Goal: Register for event/course

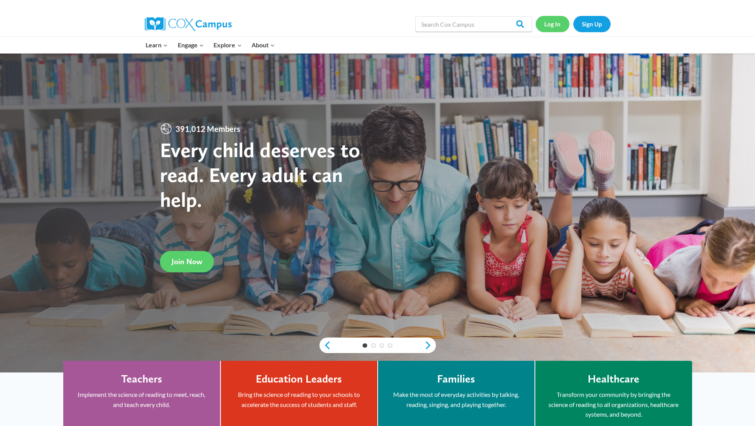
click at [558, 26] on link "Log In" at bounding box center [553, 24] width 34 height 16
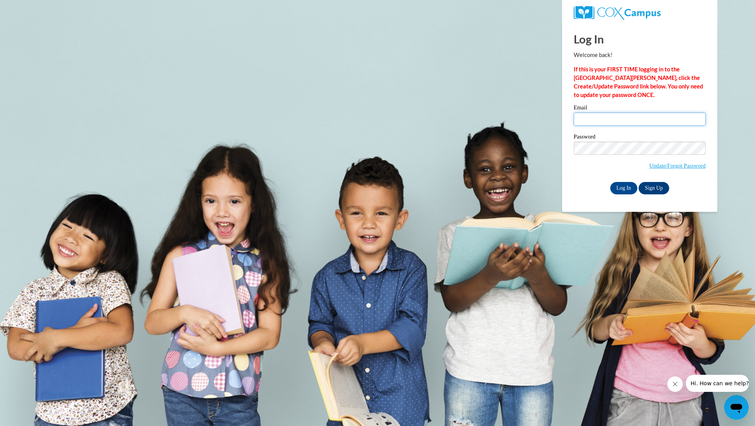
type input "tammieturner059@gmail.com"
click at [623, 187] on input "Log In" at bounding box center [623, 188] width 27 height 12
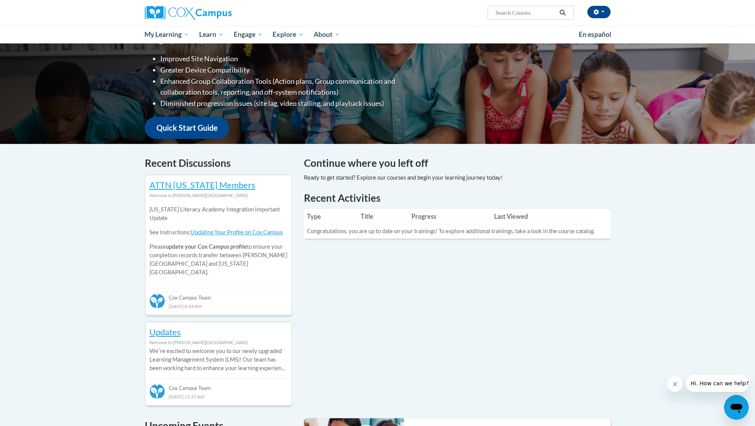
scroll to position [127, 0]
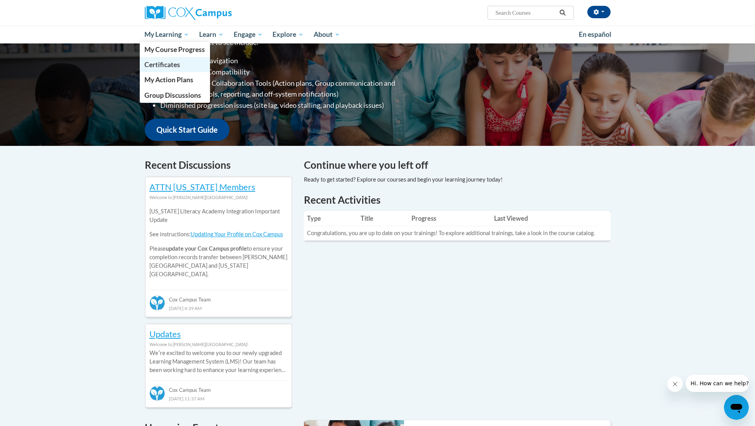
click at [167, 65] on span "Certificates" at bounding box center [162, 65] width 36 height 8
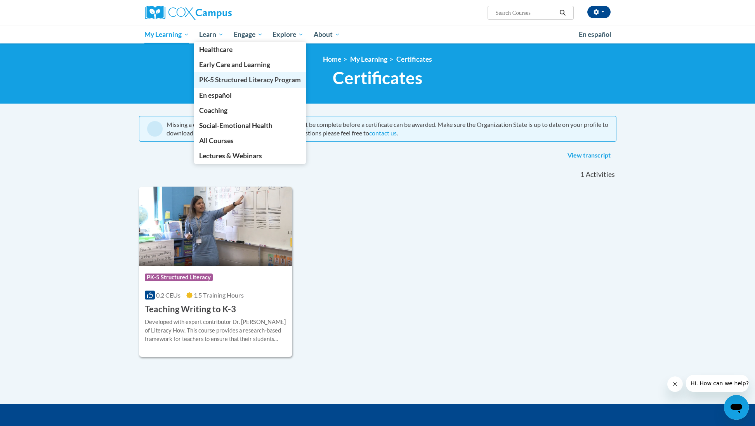
click at [217, 80] on span "PK-5 Structured Literacy Program" at bounding box center [250, 80] width 102 height 8
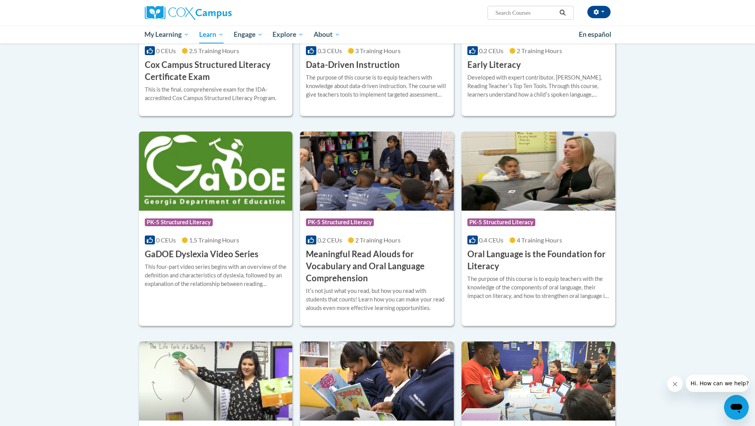
scroll to position [368, 0]
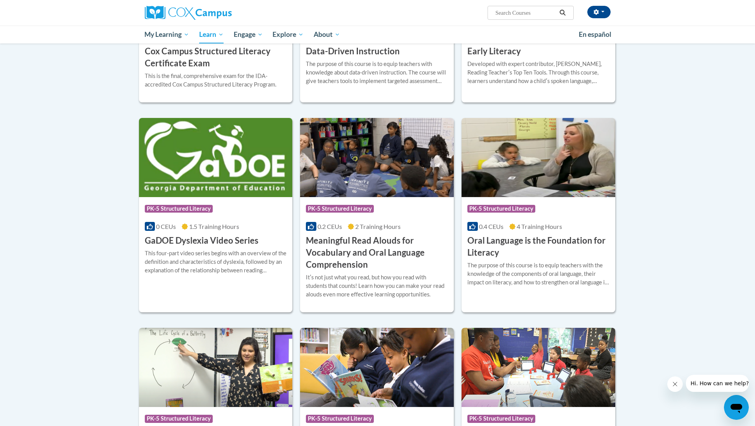
click at [349, 208] on span "PK-5 Structured Literacy" at bounding box center [340, 209] width 68 height 8
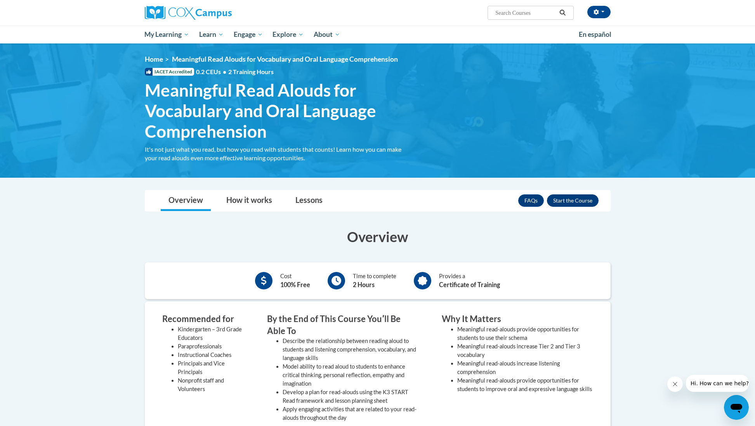
click at [570, 201] on button "Enroll" at bounding box center [573, 201] width 52 height 12
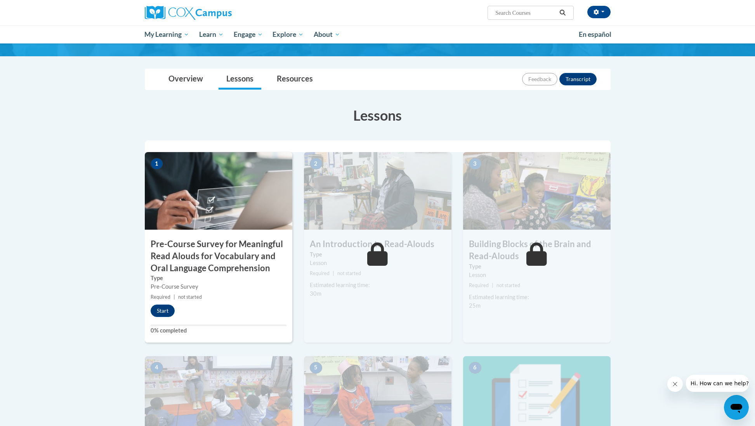
scroll to position [90, 0]
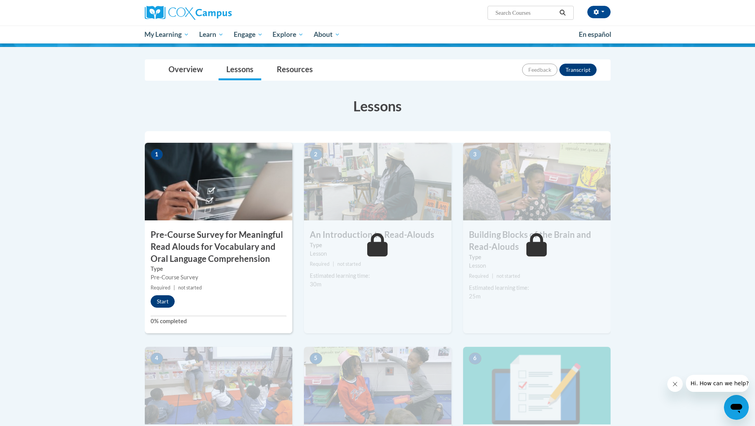
click at [161, 300] on button "Start" at bounding box center [163, 301] width 24 height 12
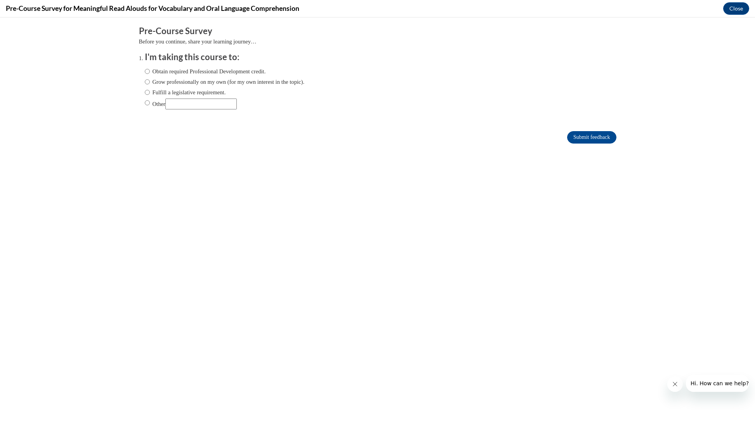
scroll to position [0, 0]
click at [148, 70] on input "Obtain required Professional Development credit." at bounding box center [147, 71] width 5 height 9
radio input "true"
click at [585, 139] on input "Submit feedback" at bounding box center [591, 137] width 49 height 12
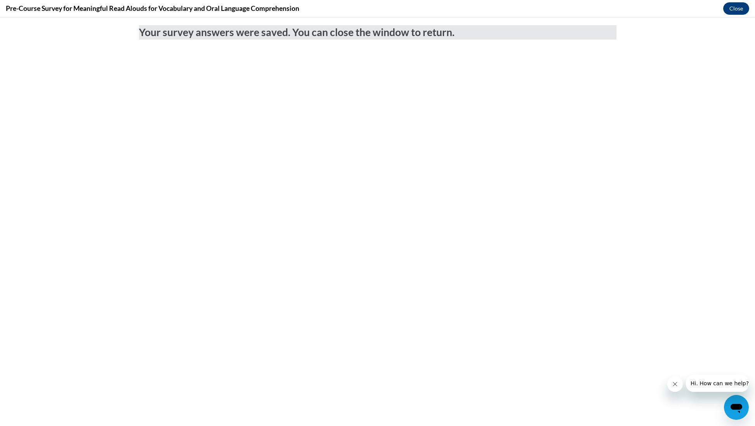
click at [737, 10] on button "Close" at bounding box center [736, 8] width 26 height 12
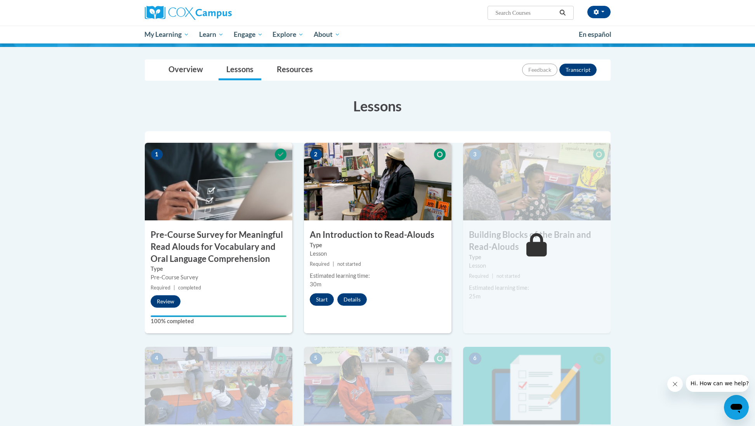
click at [320, 301] on button "Start" at bounding box center [322, 300] width 24 height 12
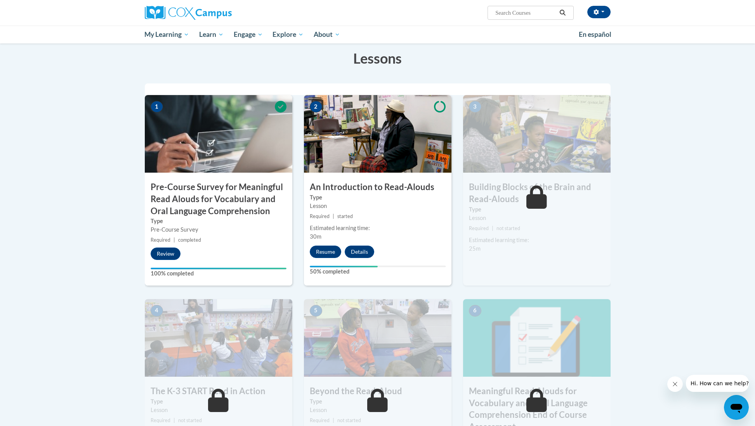
scroll to position [141, 0]
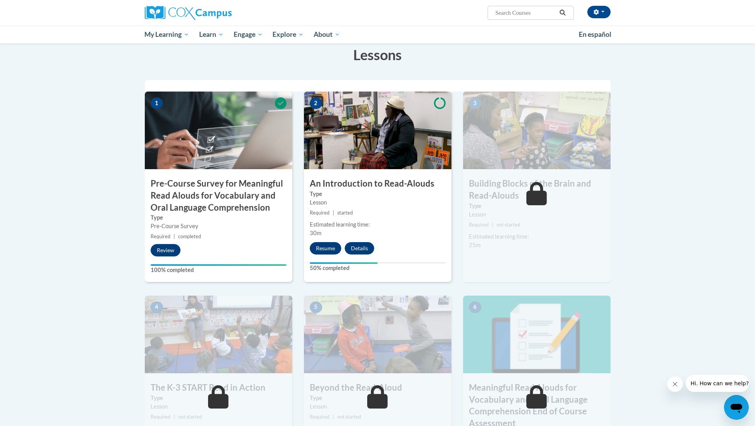
click at [329, 249] on button "Resume" at bounding box center [325, 248] width 31 height 12
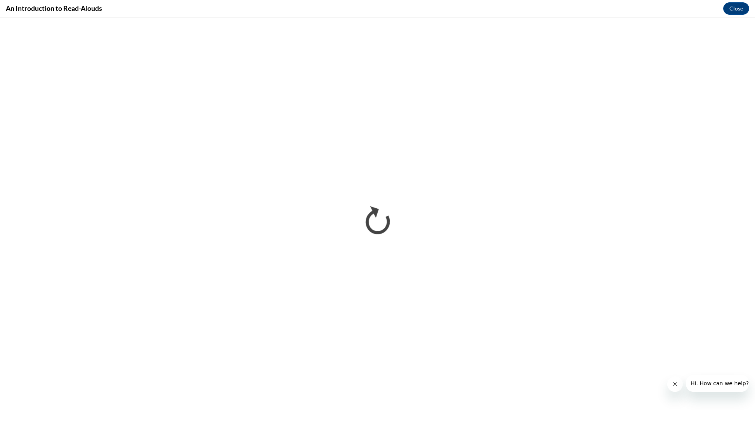
scroll to position [0, 0]
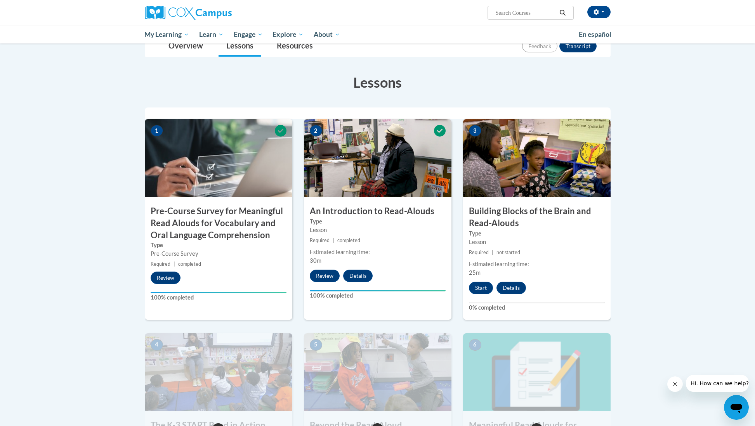
scroll to position [120, 0]
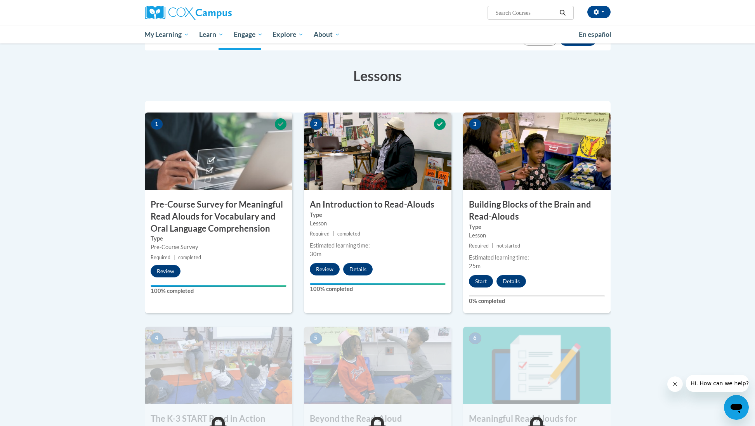
click at [479, 280] on button "Start" at bounding box center [481, 281] width 24 height 12
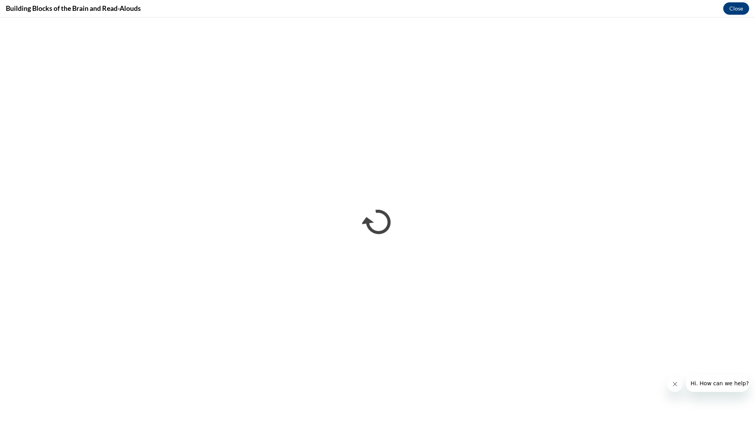
scroll to position [0, 0]
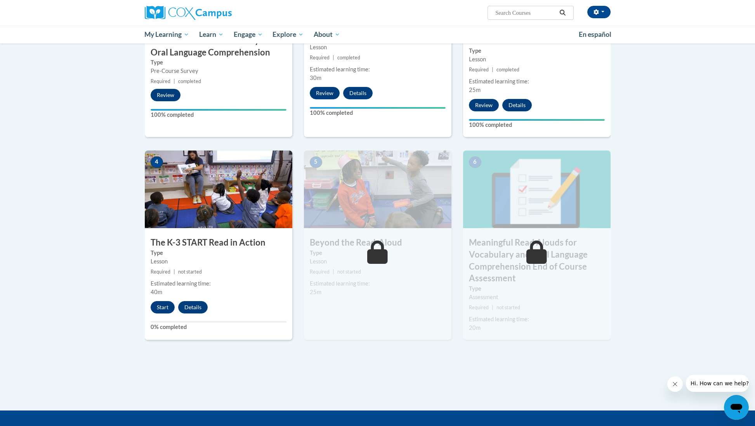
scroll to position [298, 0]
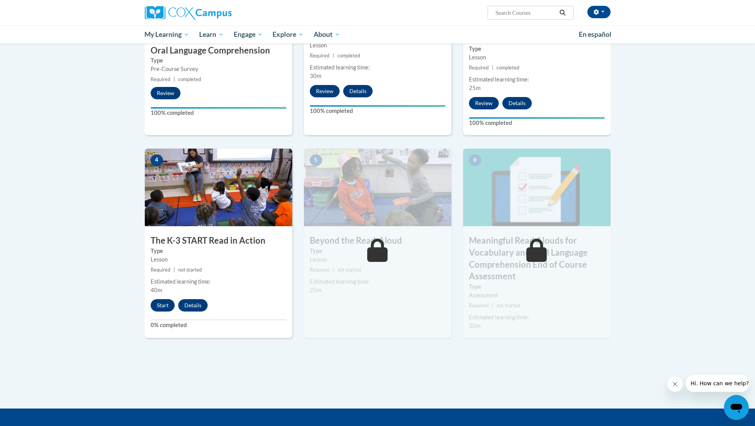
click at [161, 304] on button "Start" at bounding box center [163, 305] width 24 height 12
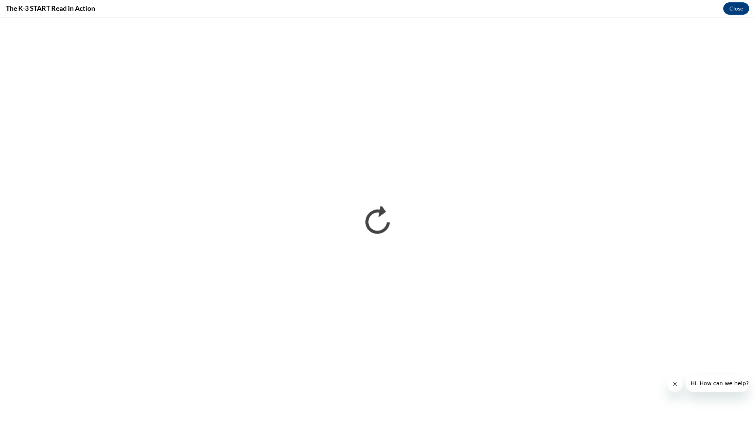
scroll to position [0, 0]
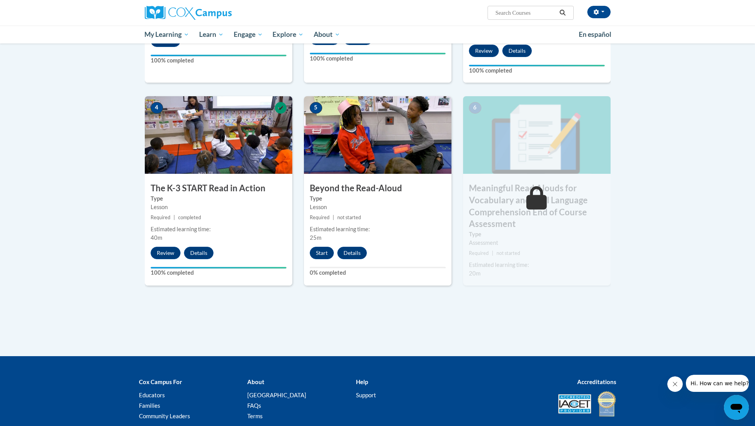
scroll to position [370, 0]
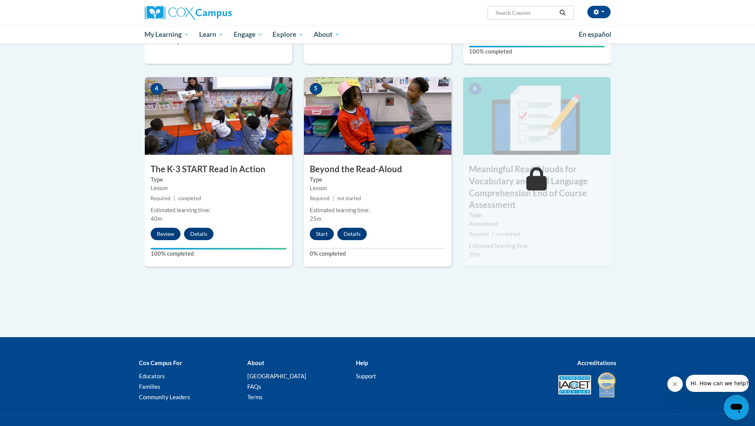
click at [323, 234] on button "Start" at bounding box center [322, 234] width 24 height 12
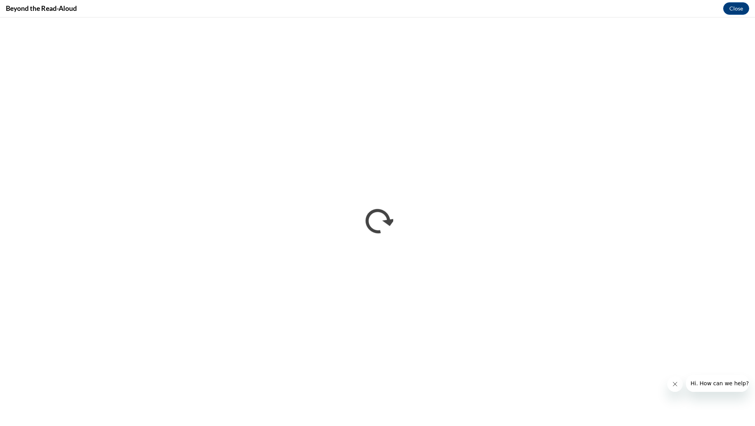
scroll to position [0, 0]
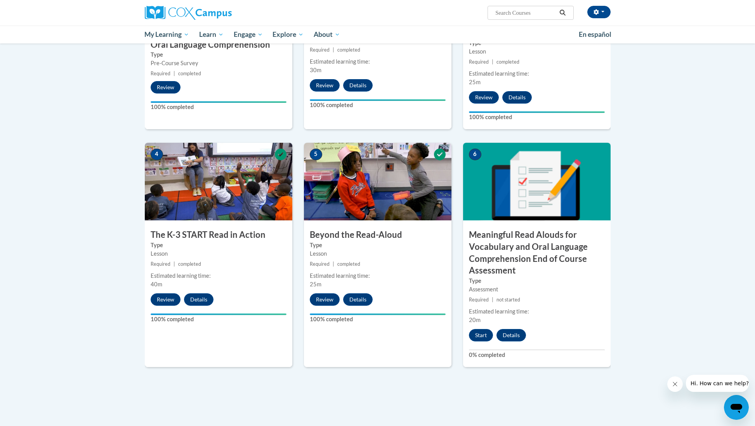
scroll to position [320, 0]
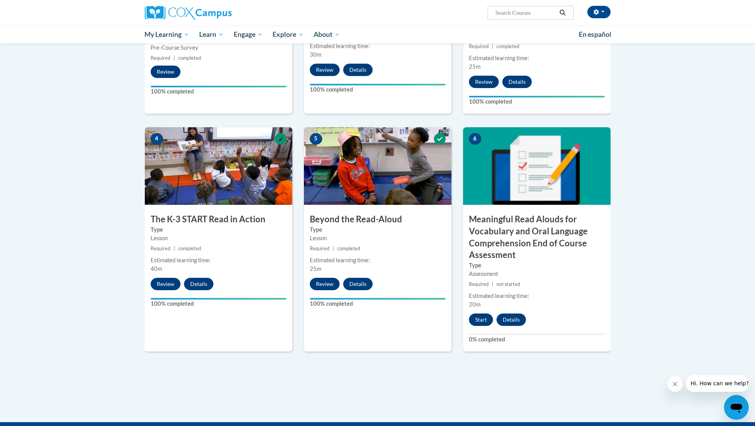
click at [481, 316] on button "Start" at bounding box center [481, 320] width 24 height 12
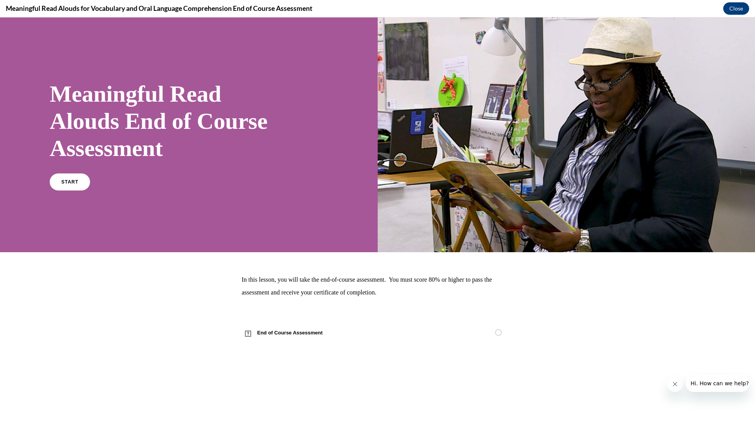
scroll to position [0, 0]
click at [62, 184] on link "START" at bounding box center [70, 182] width 42 height 18
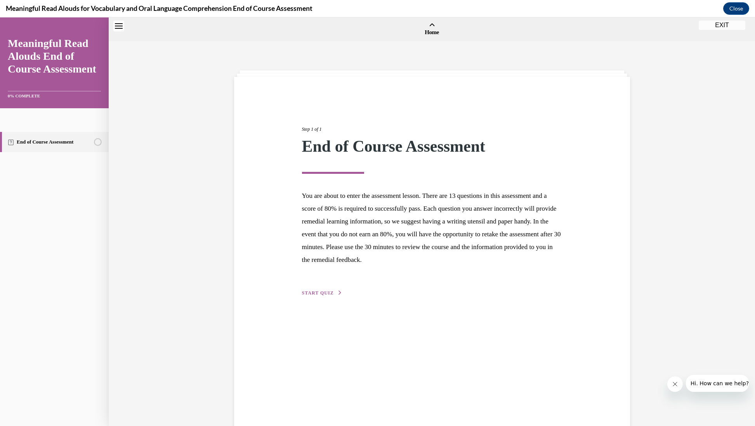
scroll to position [24, 0]
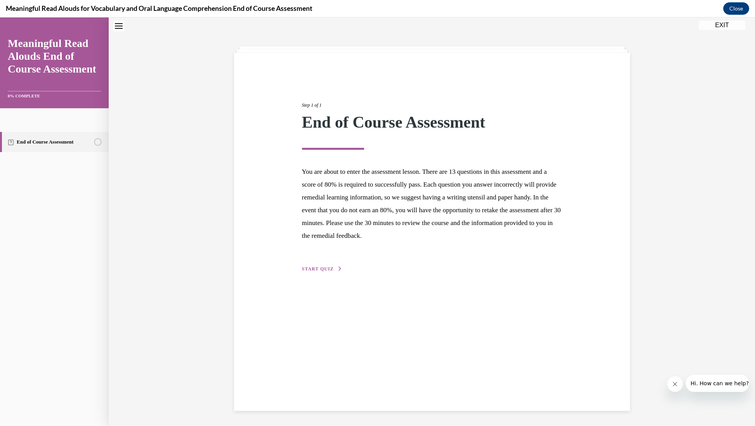
click at [319, 267] on span "START QUIZ" at bounding box center [318, 268] width 32 height 5
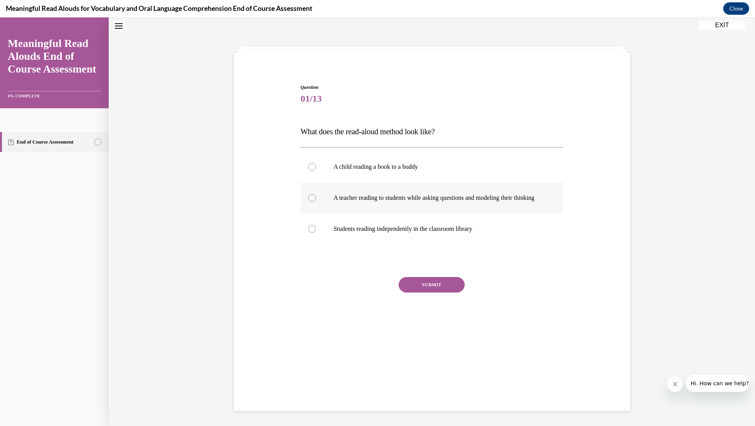
click at [312, 202] on div at bounding box center [312, 198] width 8 height 8
click at [312, 202] on input "A teacher reading to students while asking questions and modeling their thinking" at bounding box center [312, 198] width 8 height 8
radio input "true"
click at [433, 293] on button "SUBMIT" at bounding box center [432, 285] width 66 height 16
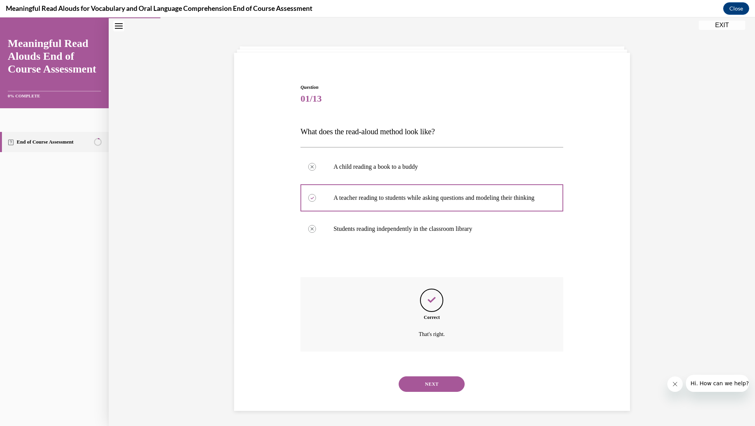
scroll to position [24, 0]
click at [433, 385] on button "NEXT" at bounding box center [432, 384] width 66 height 16
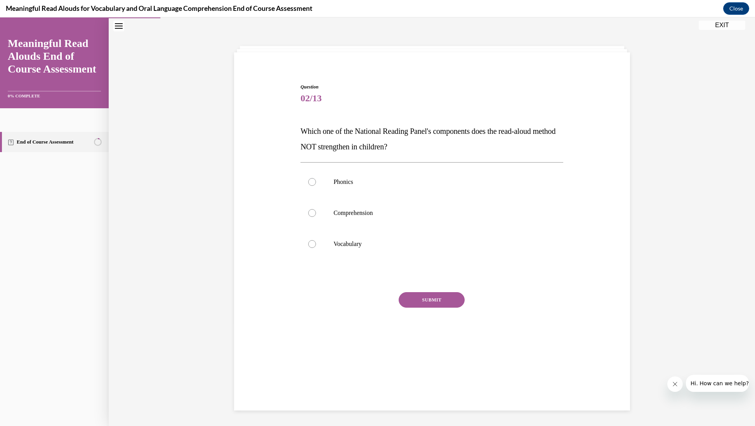
scroll to position [24, 0]
click at [310, 185] on div at bounding box center [312, 183] width 8 height 8
click at [310, 185] on input "Phonics" at bounding box center [312, 183] width 8 height 8
radio input "true"
click at [428, 305] on button "SUBMIT" at bounding box center [432, 301] width 66 height 16
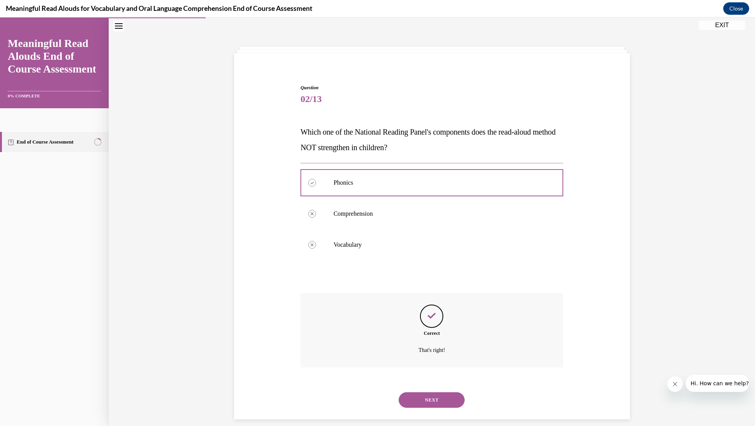
scroll to position [24, 0]
click at [437, 392] on button "NEXT" at bounding box center [432, 400] width 66 height 16
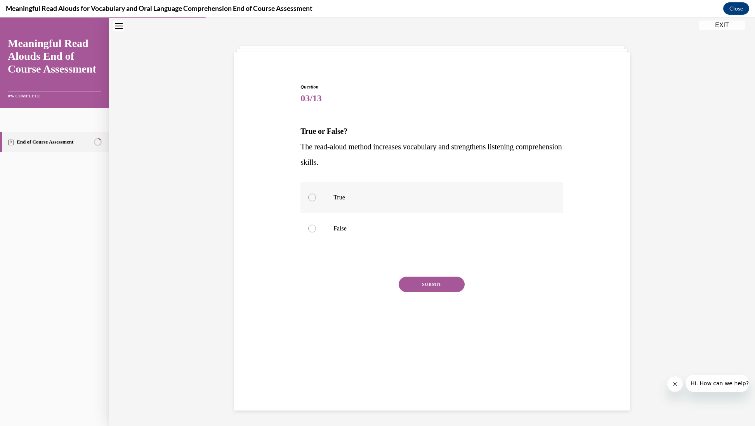
click at [313, 197] on div at bounding box center [312, 198] width 8 height 8
click at [313, 197] on input "True" at bounding box center [312, 198] width 8 height 8
radio input "true"
click at [424, 285] on button "SUBMIT" at bounding box center [432, 285] width 66 height 16
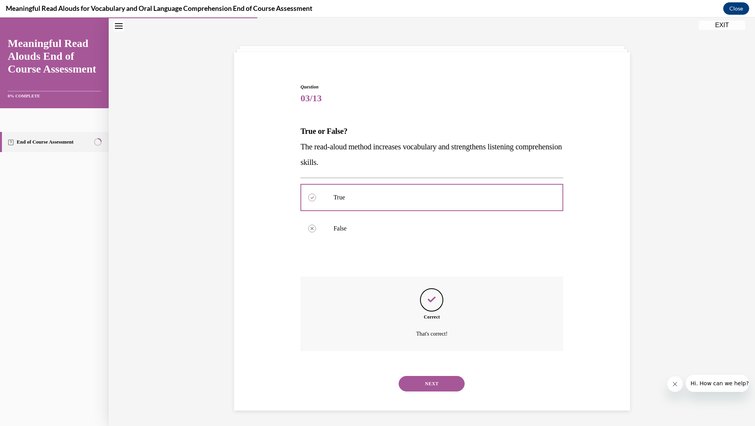
click at [431, 376] on button "NEXT" at bounding box center [432, 384] width 66 height 16
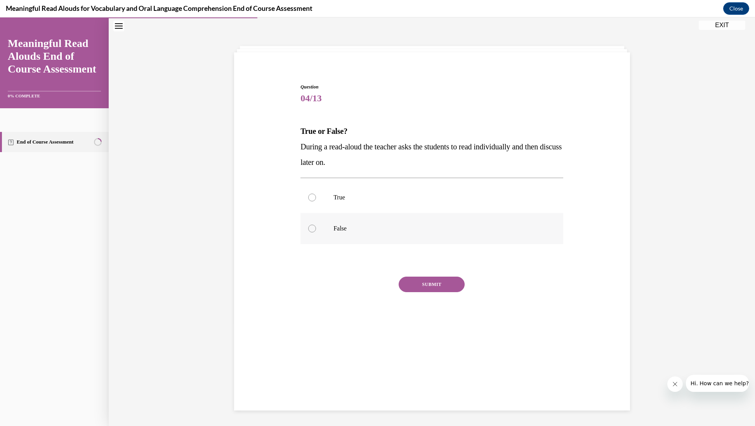
click at [310, 228] on div at bounding box center [312, 229] width 8 height 8
click at [310, 228] on input "False" at bounding box center [312, 229] width 8 height 8
radio input "true"
click at [426, 287] on button "SUBMIT" at bounding box center [432, 285] width 66 height 16
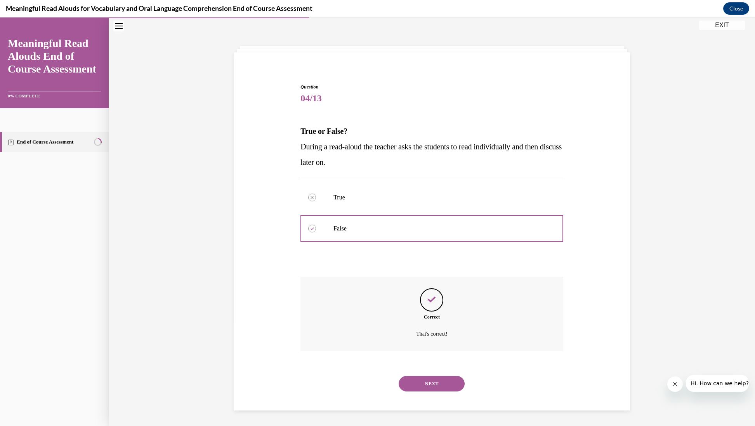
click at [420, 376] on button "NEXT" at bounding box center [432, 384] width 66 height 16
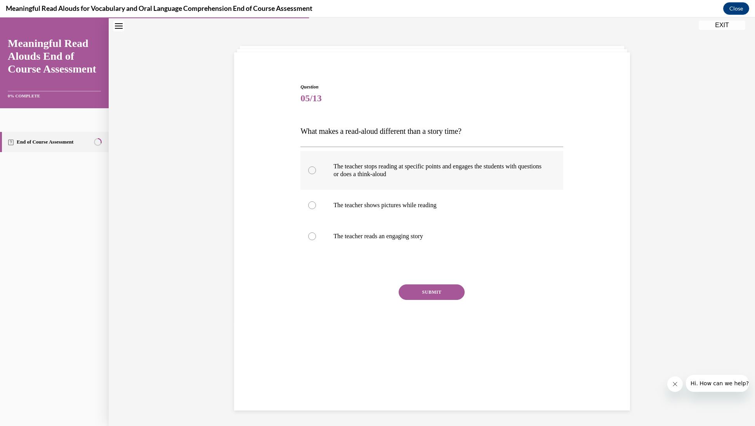
click at [313, 169] on div at bounding box center [312, 171] width 8 height 8
click at [313, 169] on input "The teacher stops reading at specific points and engages the students with ques…" at bounding box center [312, 171] width 8 height 8
radio input "true"
click at [439, 293] on button "SUBMIT" at bounding box center [432, 293] width 66 height 16
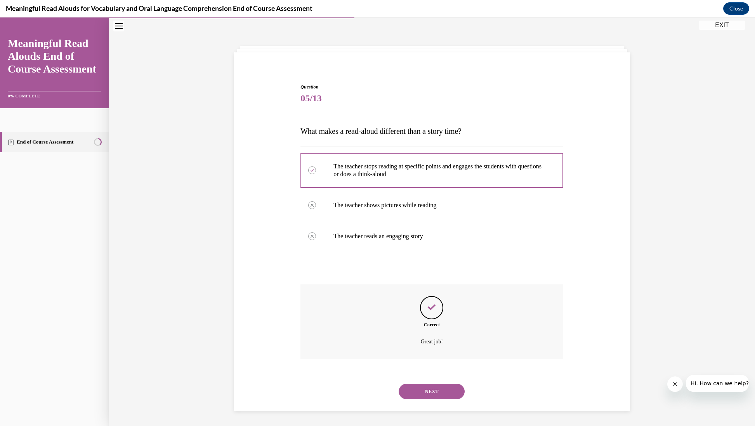
click at [437, 384] on button "NEXT" at bounding box center [432, 392] width 66 height 16
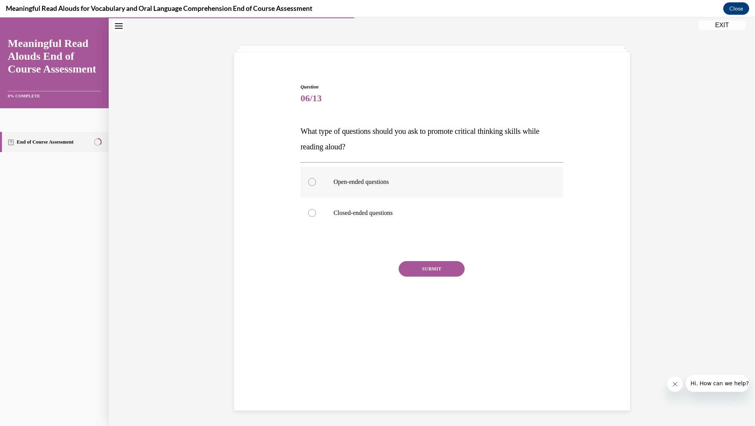
click at [311, 182] on div at bounding box center [312, 182] width 8 height 8
click at [311, 182] on input "Open-ended questions" at bounding box center [312, 182] width 8 height 8
radio input "true"
click at [425, 268] on button "SUBMIT" at bounding box center [432, 269] width 66 height 16
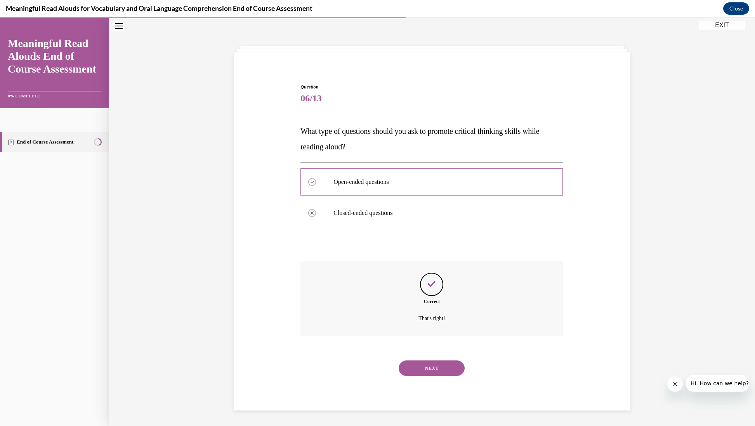
click at [424, 361] on button "NEXT" at bounding box center [432, 369] width 66 height 16
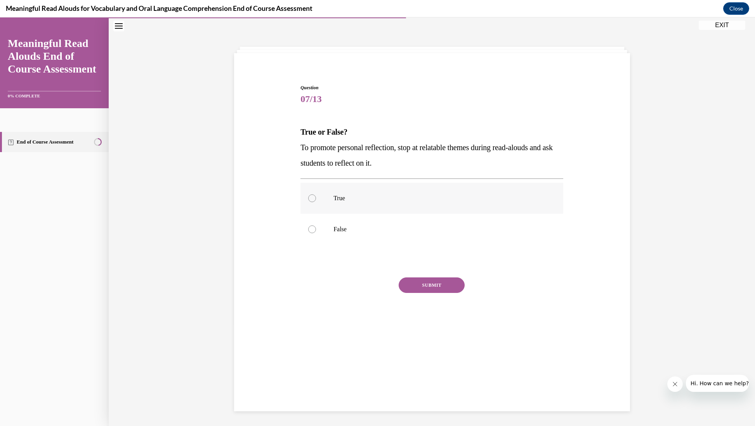
click at [313, 199] on div at bounding box center [312, 199] width 8 height 8
click at [313, 199] on input "True" at bounding box center [312, 199] width 8 height 8
radio input "true"
click at [446, 284] on button "SUBMIT" at bounding box center [432, 286] width 66 height 16
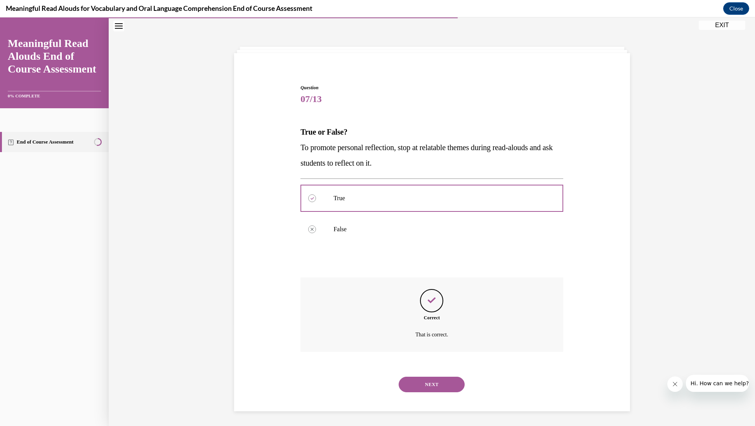
scroll to position [24, 0]
click at [433, 377] on button "NEXT" at bounding box center [432, 384] width 66 height 16
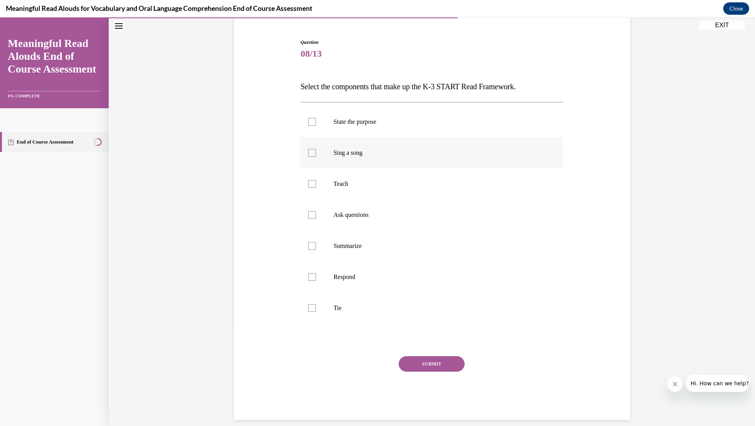
scroll to position [67, 0]
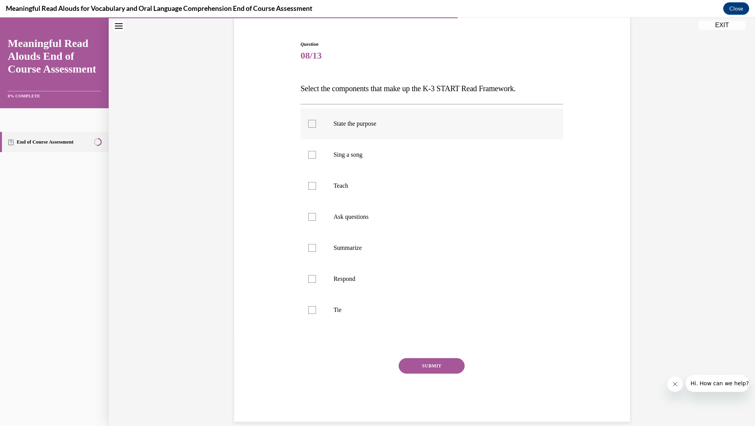
click at [312, 124] on div at bounding box center [312, 124] width 8 height 8
click at [312, 124] on input "State the purpose" at bounding box center [312, 124] width 8 height 8
checkbox input "true"
click at [313, 188] on div at bounding box center [312, 186] width 8 height 8
click at [313, 188] on input "Teach" at bounding box center [312, 186] width 8 height 8
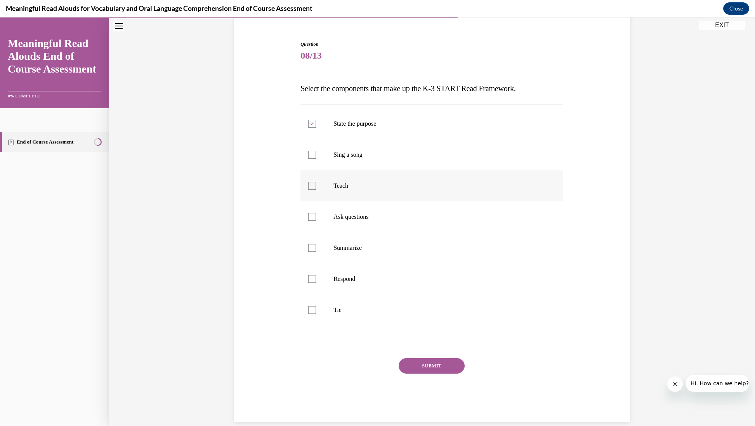
checkbox input "true"
click at [314, 218] on div at bounding box center [312, 220] width 8 height 8
click at [314, 218] on input "Ask questions" at bounding box center [312, 220] width 8 height 8
checkbox input "true"
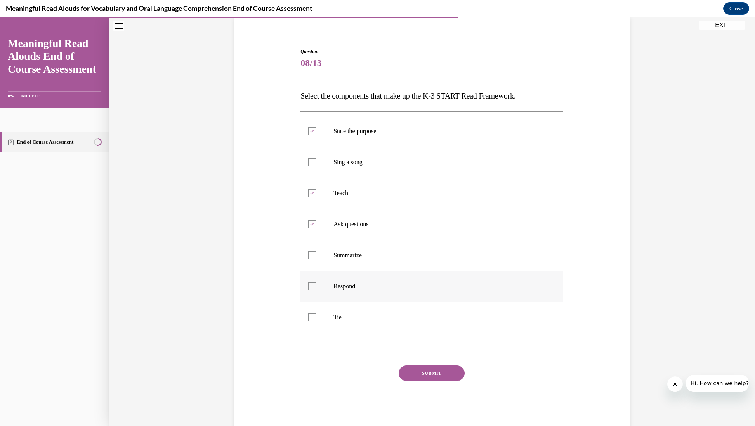
scroll to position [61, 0]
click at [313, 287] on div at bounding box center [312, 285] width 8 height 8
click at [313, 287] on input "Respond" at bounding box center [312, 285] width 8 height 8
checkbox input "true"
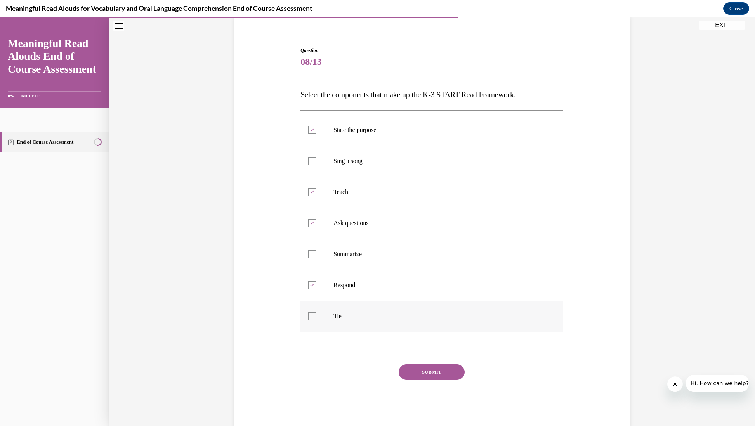
click at [315, 316] on div at bounding box center [312, 317] width 8 height 8
click at [315, 316] on input "Tie" at bounding box center [312, 317] width 8 height 8
checkbox input "true"
click at [424, 375] on button "SUBMIT" at bounding box center [432, 374] width 66 height 16
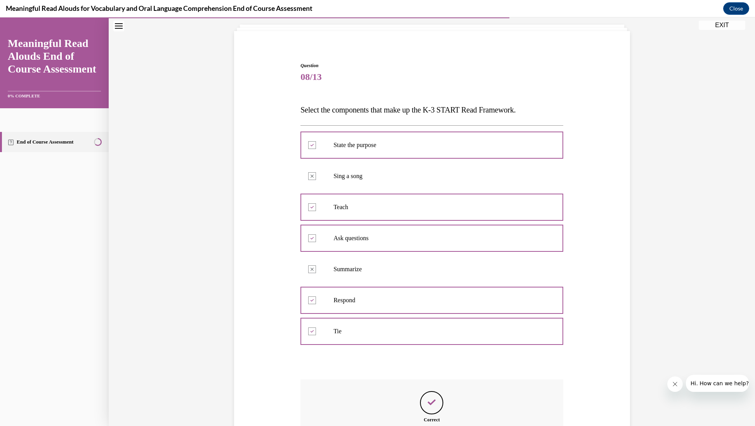
scroll to position [132, 0]
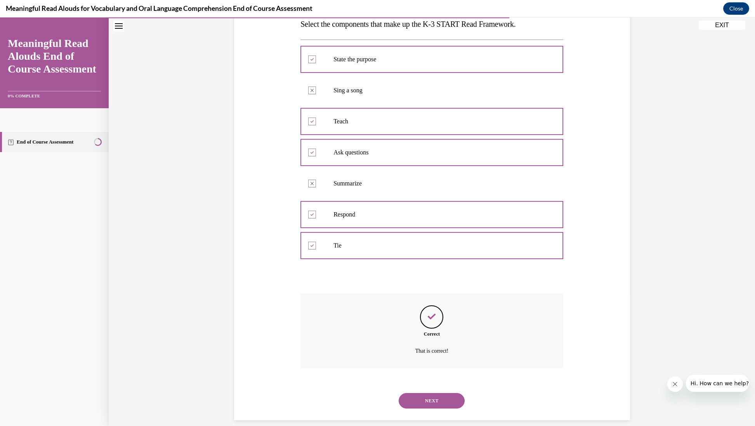
click at [432, 393] on button "NEXT" at bounding box center [432, 401] width 66 height 16
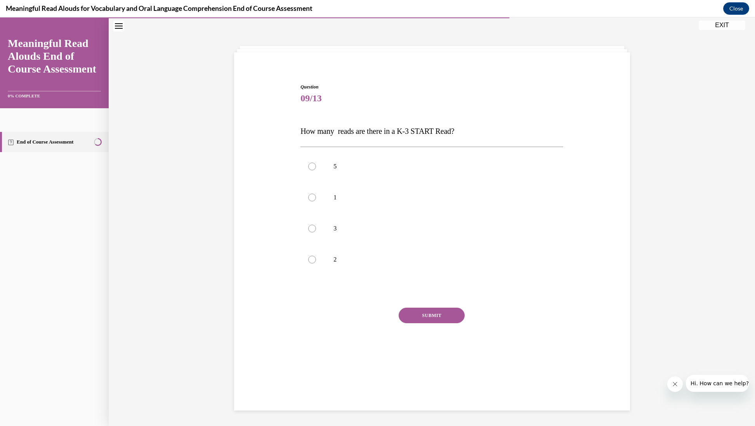
click at [311, 120] on div "Question 09/13 How many reads are there in a K-3 START Read? 5 1 3 2 Incorrect …" at bounding box center [432, 227] width 263 height 288
click at [312, 122] on div "Question 09/13 How many reads are there in a K-3 START Read? 5 1 3 2 Incorrect …" at bounding box center [432, 227] width 263 height 288
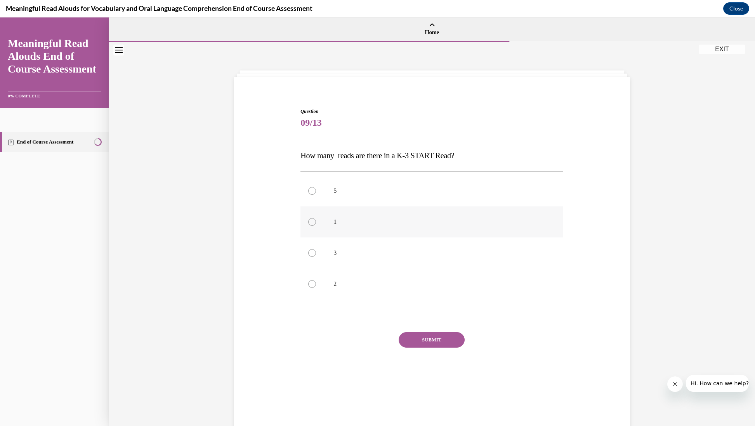
scroll to position [0, 0]
click at [313, 254] on div at bounding box center [312, 253] width 8 height 8
click at [313, 254] on input "3" at bounding box center [312, 253] width 8 height 8
radio input "true"
click at [427, 341] on button "SUBMIT" at bounding box center [432, 340] width 66 height 16
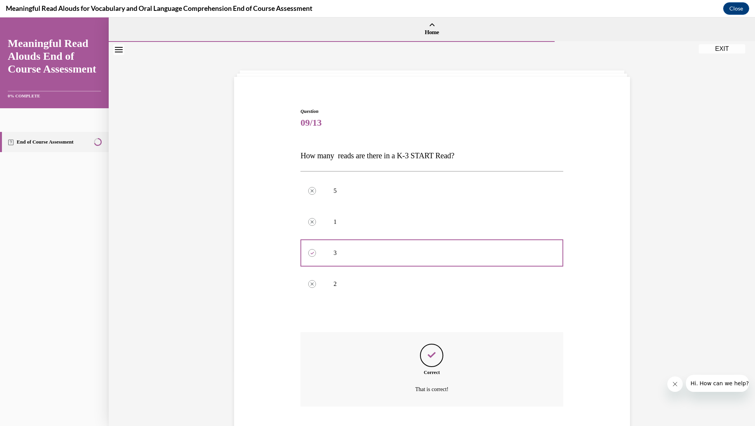
scroll to position [38, 0]
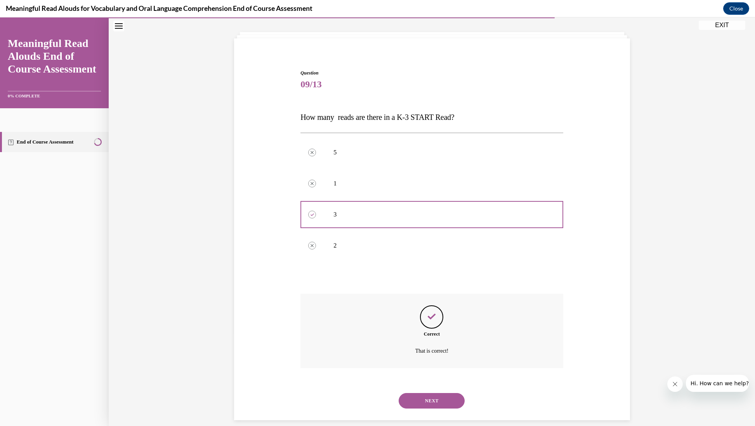
click at [428, 393] on button "NEXT" at bounding box center [432, 401] width 66 height 16
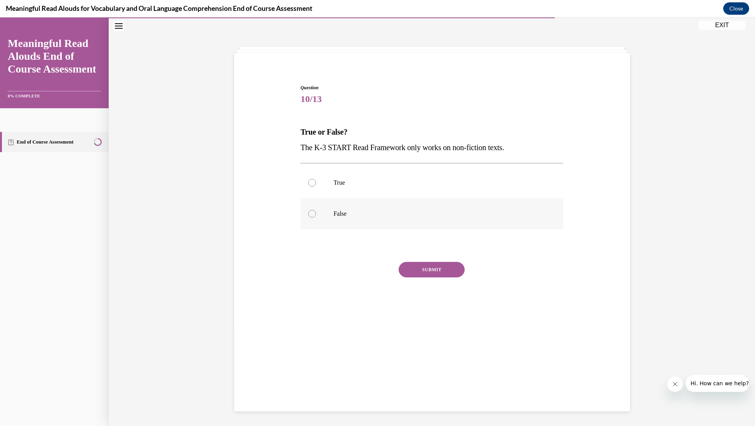
click at [311, 213] on div at bounding box center [312, 214] width 8 height 8
click at [311, 213] on input "False" at bounding box center [312, 214] width 8 height 8
radio input "true"
click at [423, 270] on button "SUBMIT" at bounding box center [432, 270] width 66 height 16
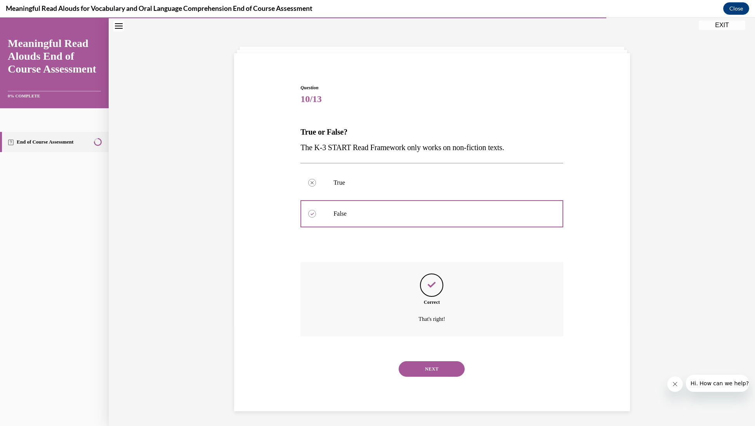
scroll to position [24, 0]
click at [434, 361] on button "NEXT" at bounding box center [432, 369] width 66 height 16
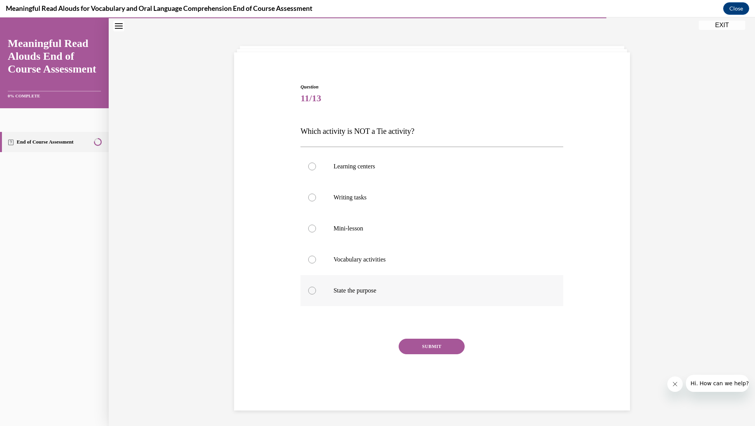
click at [312, 292] on div at bounding box center [312, 291] width 8 height 8
click at [312, 292] on input "State the purpose" at bounding box center [312, 291] width 8 height 8
radio input "true"
click at [416, 348] on button "SUBMIT" at bounding box center [432, 347] width 66 height 16
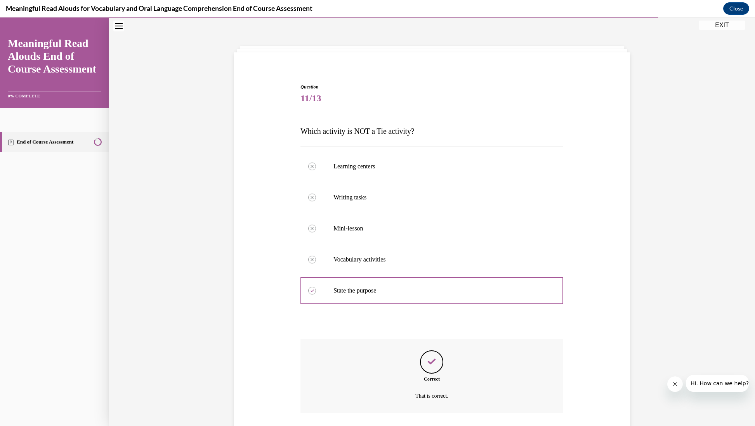
scroll to position [70, 0]
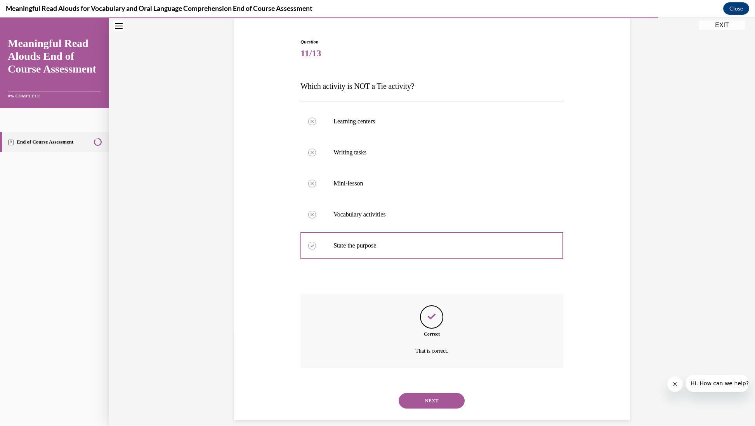
click at [431, 393] on button "NEXT" at bounding box center [432, 401] width 66 height 16
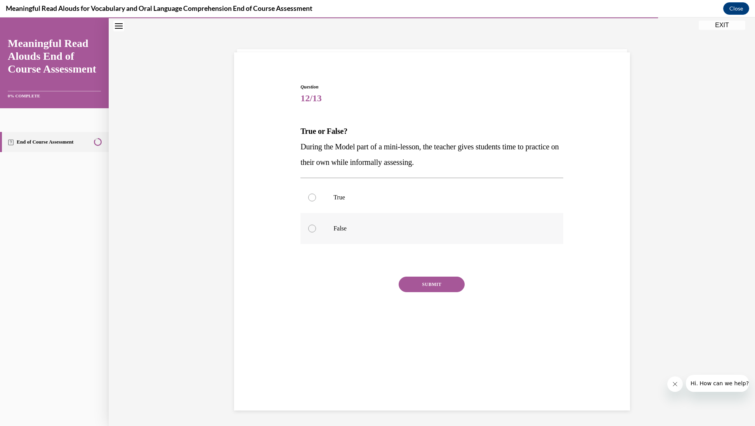
click at [313, 229] on div at bounding box center [312, 229] width 8 height 8
click at [313, 229] on input "False" at bounding box center [312, 229] width 8 height 8
radio input "true"
click at [428, 287] on button "SUBMIT" at bounding box center [432, 285] width 66 height 16
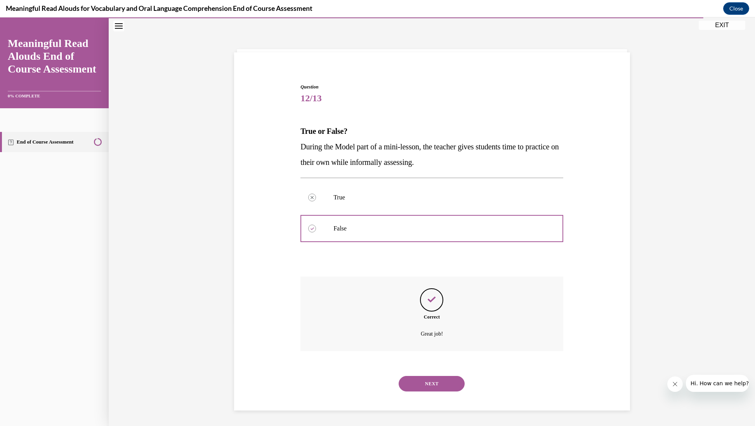
click at [434, 376] on button "NEXT" at bounding box center [432, 384] width 66 height 16
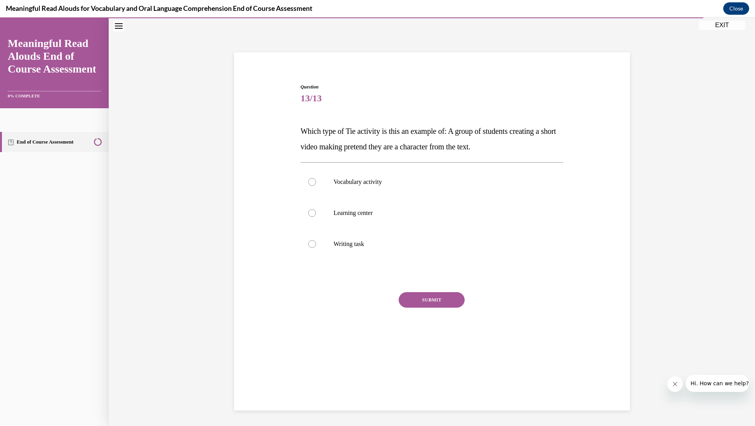
scroll to position [24, 0]
click at [313, 215] on div at bounding box center [312, 214] width 8 height 8
click at [313, 215] on input "Learning center" at bounding box center [312, 214] width 8 height 8
radio input "true"
click at [422, 300] on button "SUBMIT" at bounding box center [432, 301] width 66 height 16
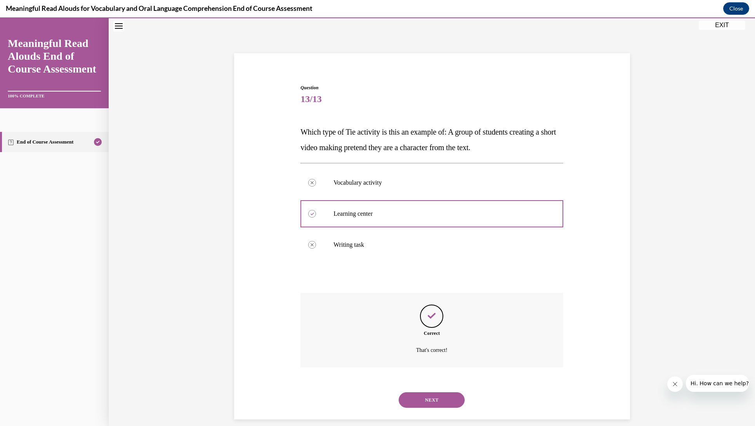
scroll to position [24, 0]
click at [435, 392] on button "NEXT" at bounding box center [432, 400] width 66 height 16
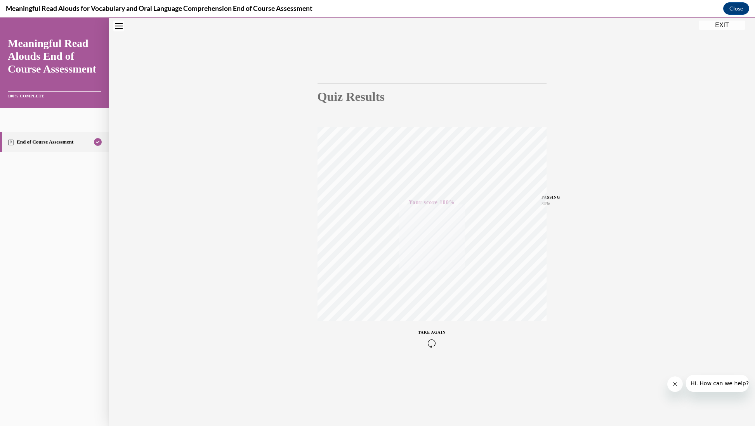
click at [718, 25] on button "EXIT" at bounding box center [722, 25] width 47 height 9
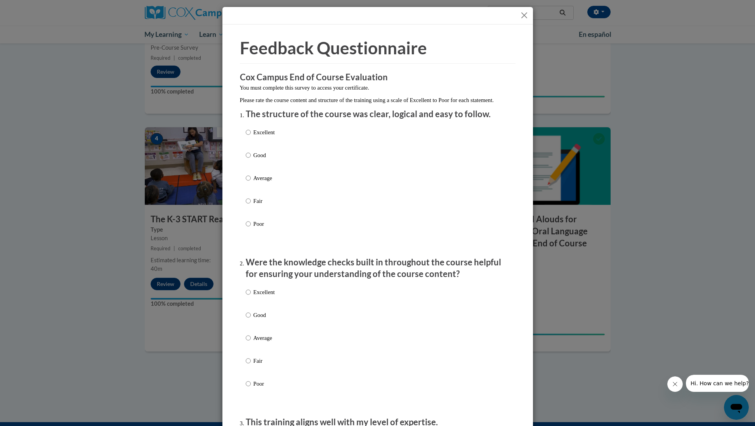
click at [250, 137] on input "Excellent" at bounding box center [248, 132] width 5 height 9
radio input "true"
click at [248, 297] on input "Excellent" at bounding box center [248, 292] width 5 height 9
radio input "true"
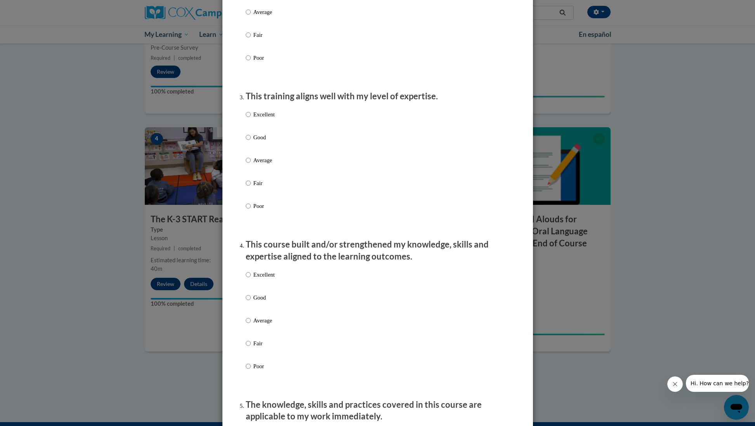
scroll to position [331, 0]
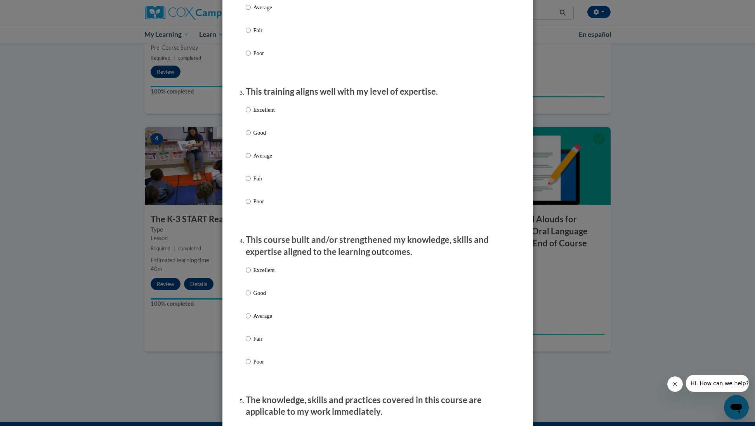
drag, startPoint x: 248, startPoint y: 115, endPoint x: 245, endPoint y: 121, distance: 7.3
click at [248, 114] on input "Excellent" at bounding box center [248, 110] width 5 height 9
radio input "true"
click at [248, 275] on input "Excellent" at bounding box center [248, 270] width 5 height 9
radio input "true"
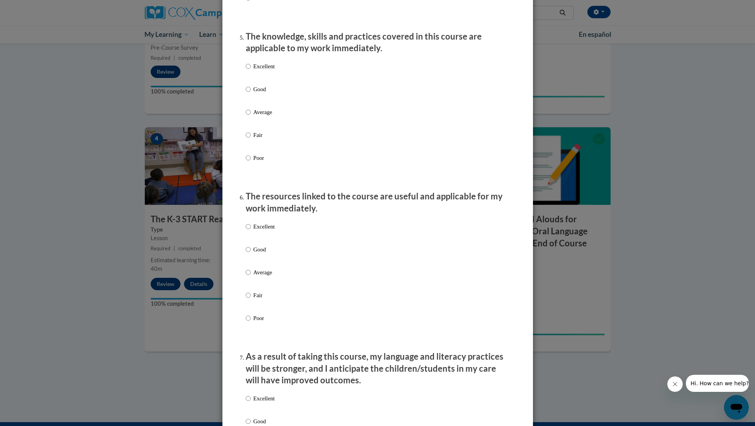
scroll to position [705, 0]
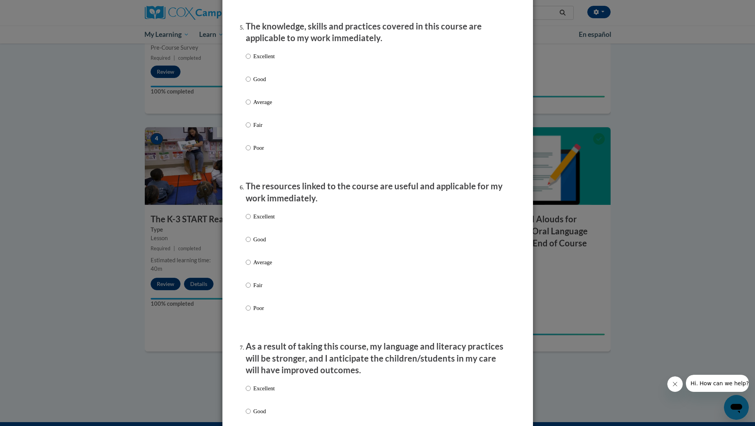
click at [247, 61] on input "Excellent" at bounding box center [248, 56] width 5 height 9
radio input "true"
click at [249, 218] on input "Excellent" at bounding box center [248, 216] width 5 height 9
radio input "true"
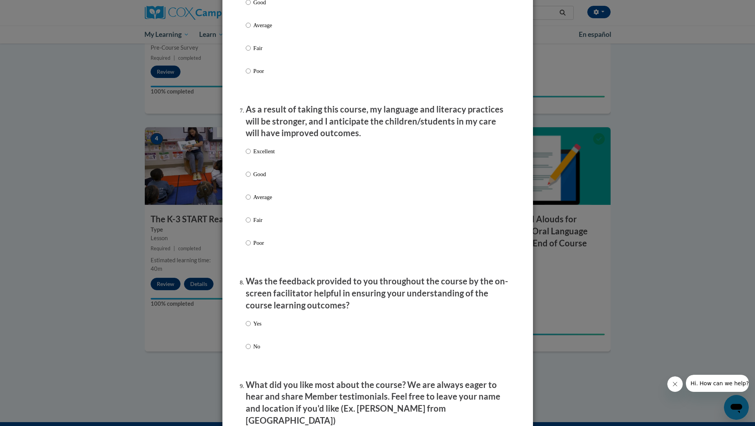
scroll to position [953, 0]
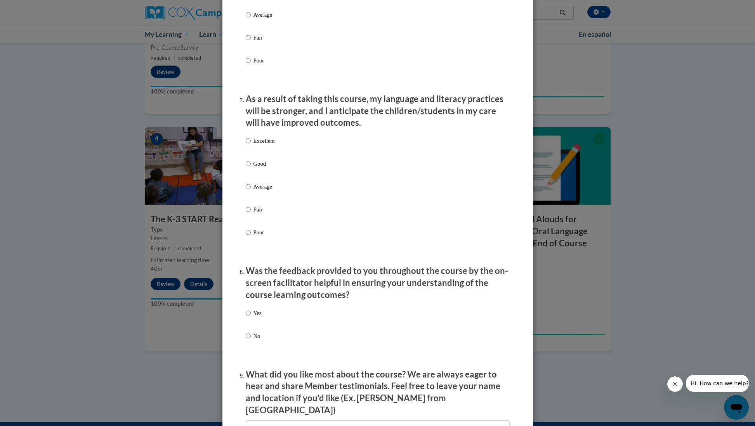
click at [247, 142] on input "Excellent" at bounding box center [248, 141] width 5 height 9
radio input "true"
click at [247, 313] on input "Yes" at bounding box center [248, 313] width 5 height 9
radio input "true"
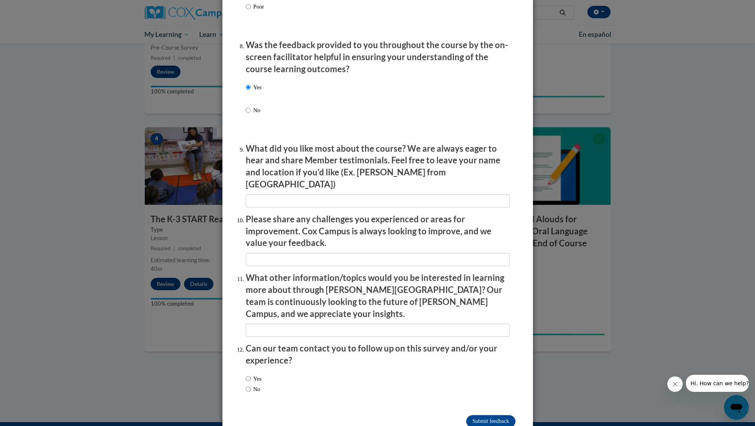
scroll to position [1178, 0]
click at [248, 386] on input "No" at bounding box center [248, 390] width 5 height 9
radio input "true"
click at [481, 416] on input "Submit feedback" at bounding box center [490, 422] width 49 height 12
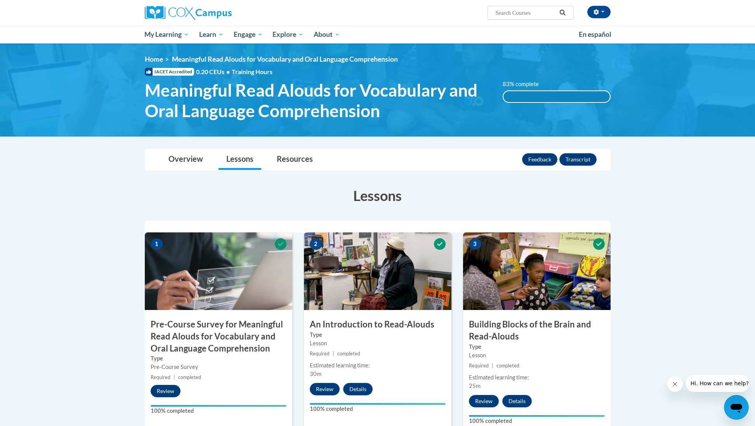
scroll to position [0, 0]
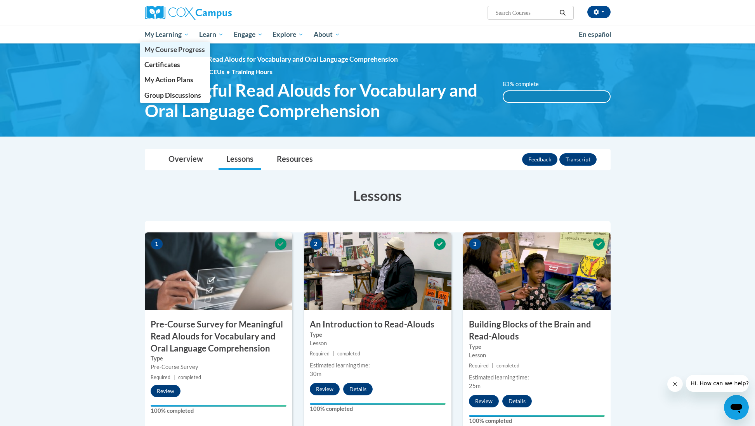
click at [163, 50] on span "My Course Progress" at bounding box center [174, 49] width 61 height 8
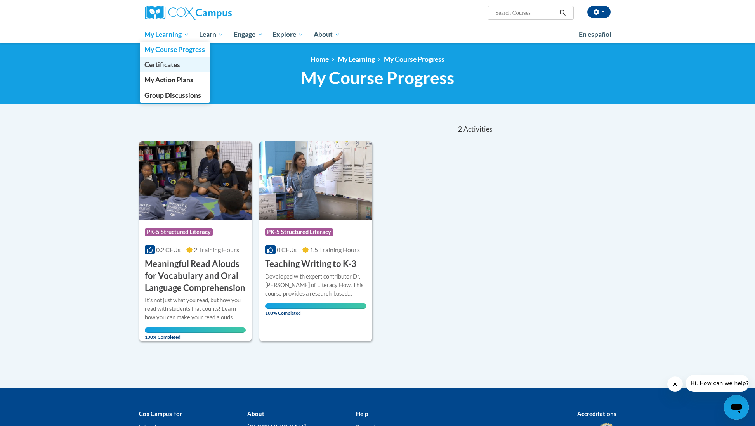
click at [160, 64] on span "Certificates" at bounding box center [162, 65] width 36 height 8
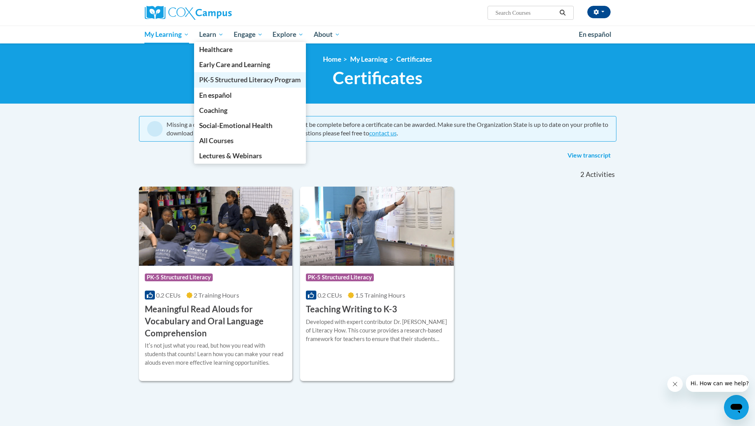
click at [210, 79] on span "PK-5 Structured Literacy Program" at bounding box center [250, 80] width 102 height 8
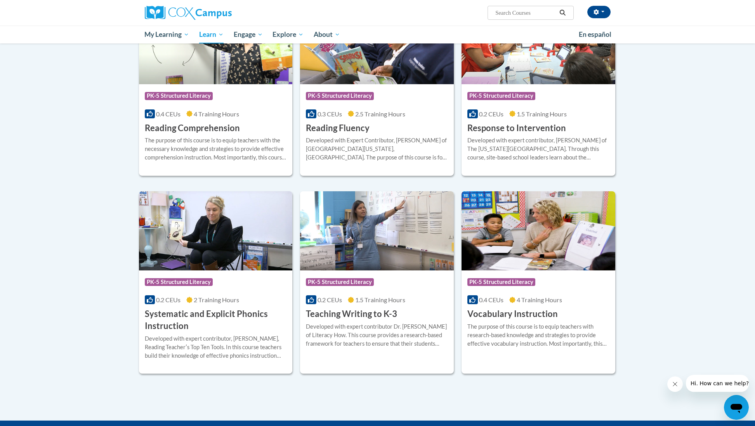
scroll to position [691, 0]
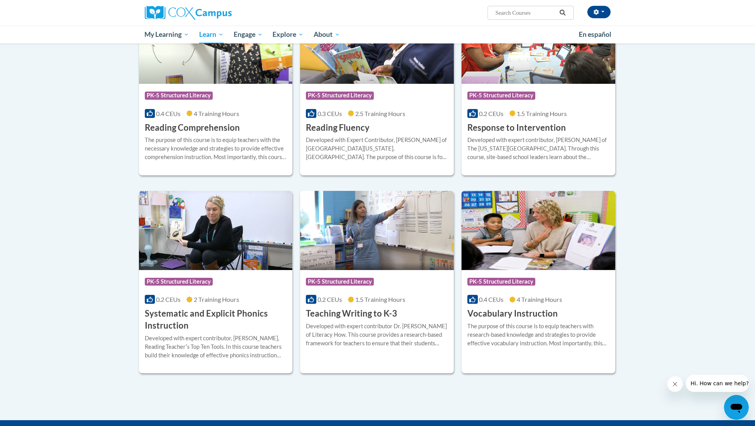
click at [222, 308] on h3 "Systematic and Explicit Phonics Instruction" at bounding box center [216, 320] width 142 height 24
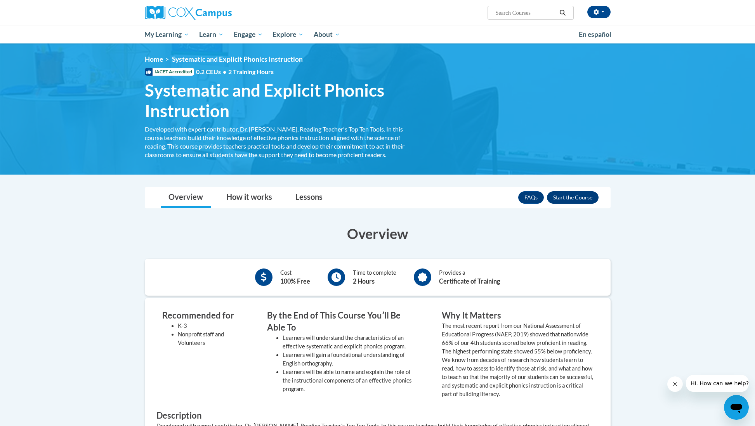
click at [573, 198] on button "Enroll" at bounding box center [573, 197] width 52 height 12
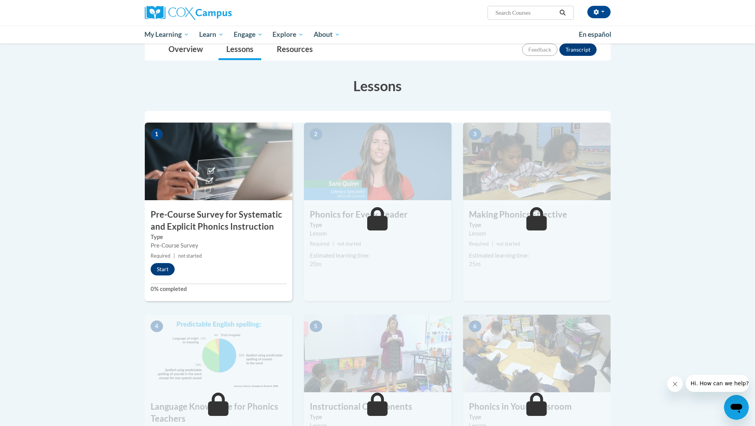
scroll to position [88, 0]
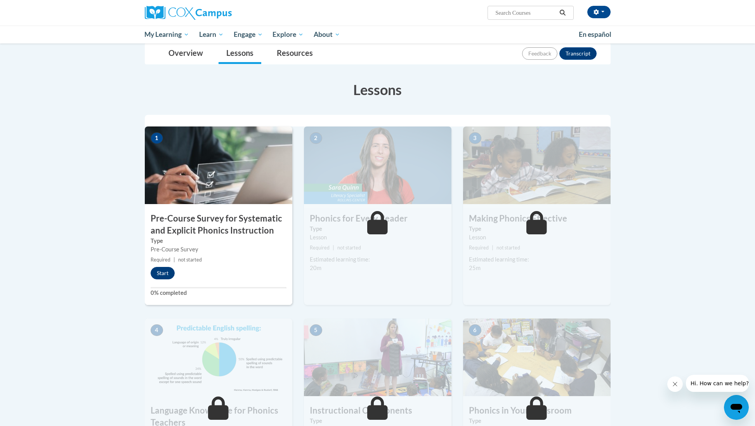
click at [163, 275] on button "Start" at bounding box center [163, 273] width 24 height 12
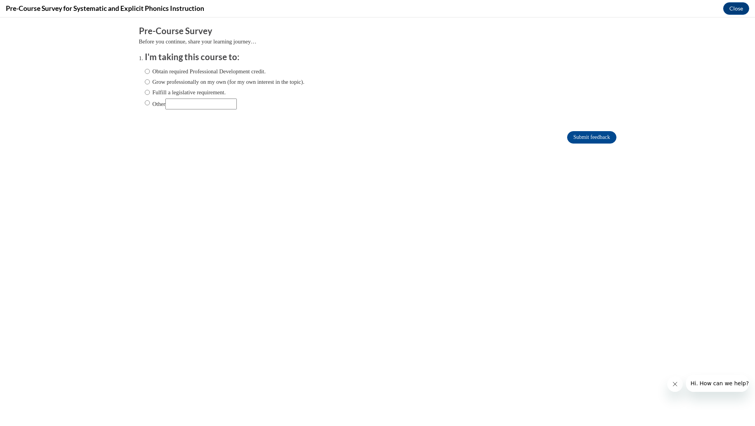
scroll to position [0, 0]
click at [148, 71] on input "Obtain required Professional Development credit." at bounding box center [147, 71] width 5 height 9
radio input "true"
click at [586, 137] on input "Submit feedback" at bounding box center [591, 137] width 49 height 12
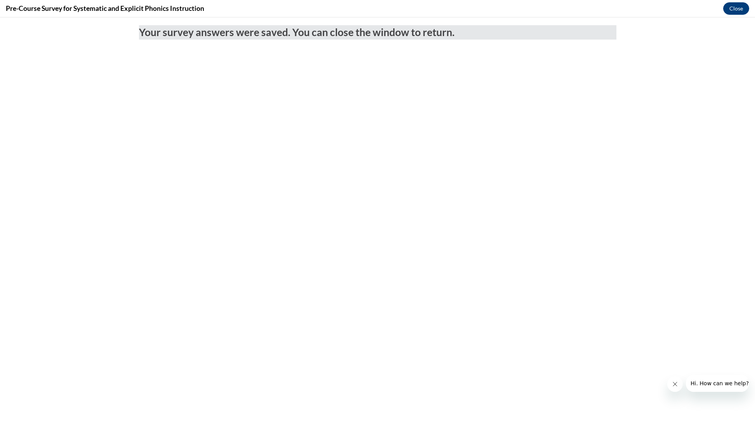
click at [735, 10] on button "Close" at bounding box center [736, 8] width 26 height 12
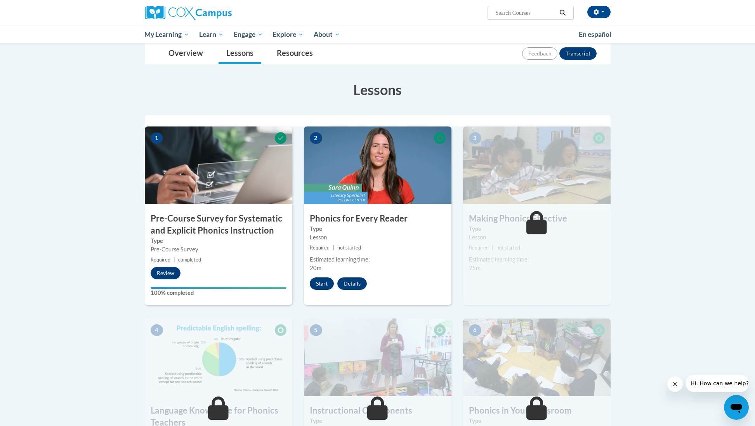
click at [321, 284] on button "Start" at bounding box center [322, 284] width 24 height 12
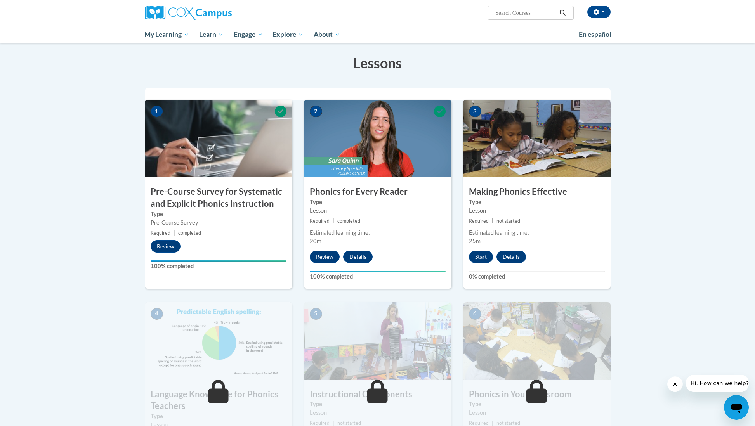
scroll to position [117, 0]
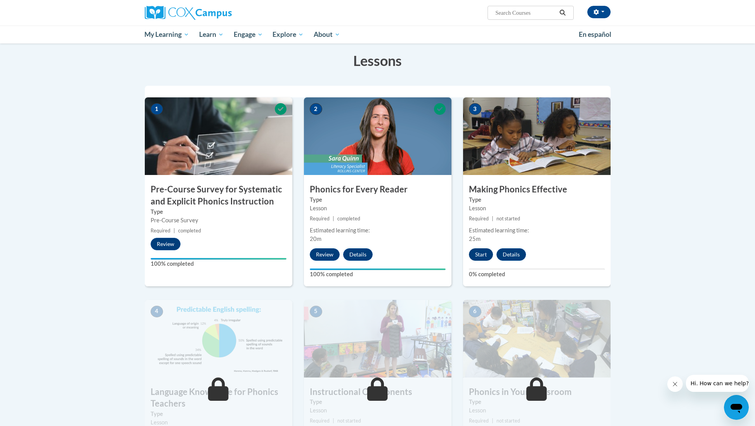
click at [480, 254] on button "Start" at bounding box center [481, 255] width 24 height 12
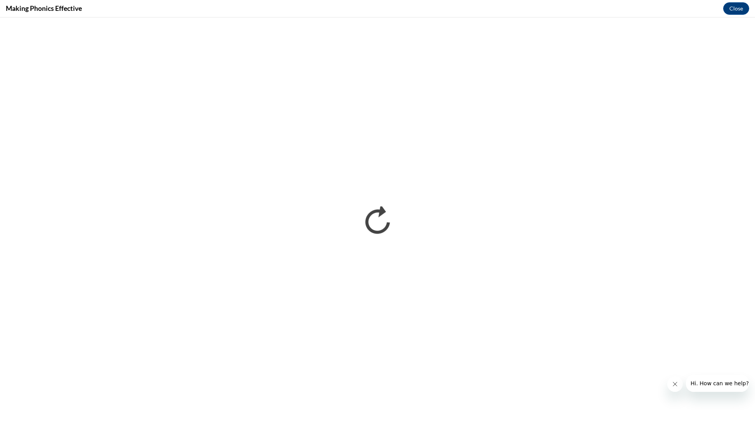
scroll to position [0, 0]
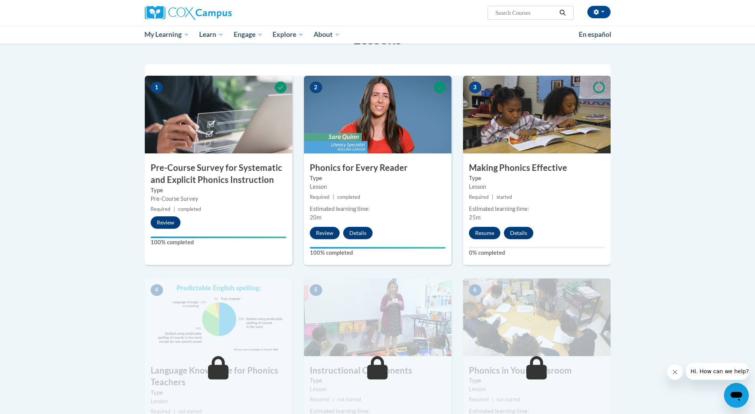
scroll to position [140, 0]
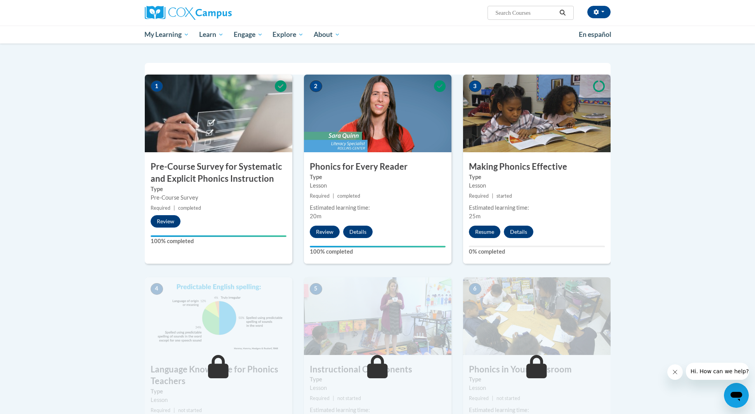
click at [486, 231] on button "Resume" at bounding box center [484, 232] width 31 height 12
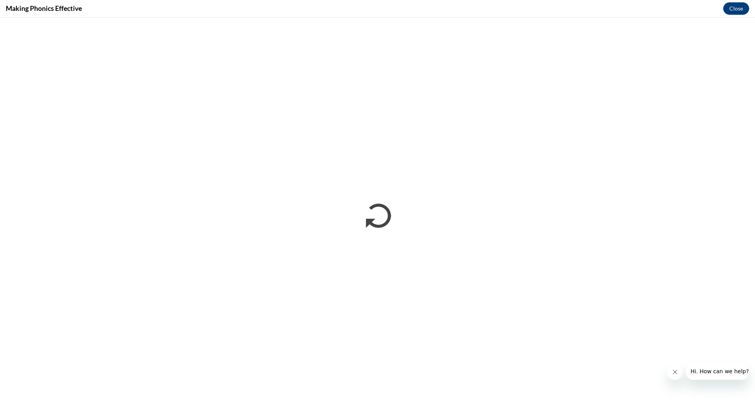
scroll to position [0, 0]
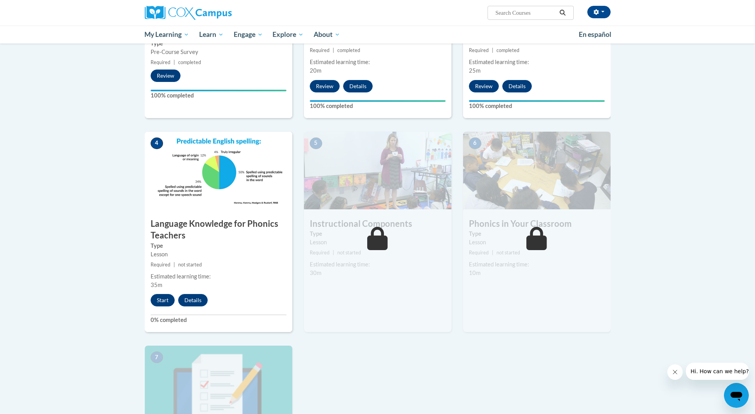
scroll to position [283, 0]
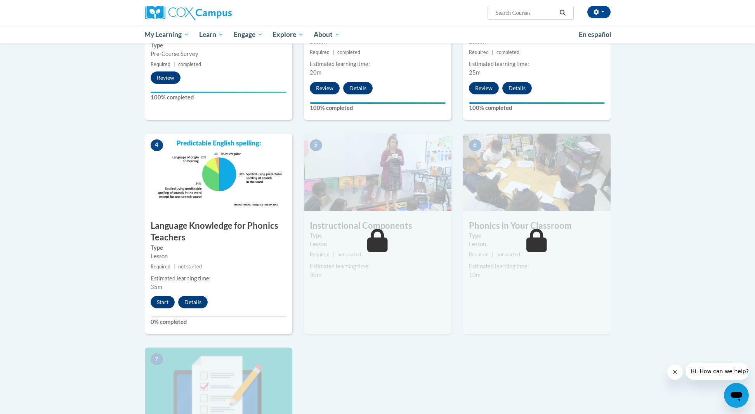
click at [162, 302] on button "Start" at bounding box center [163, 302] width 24 height 12
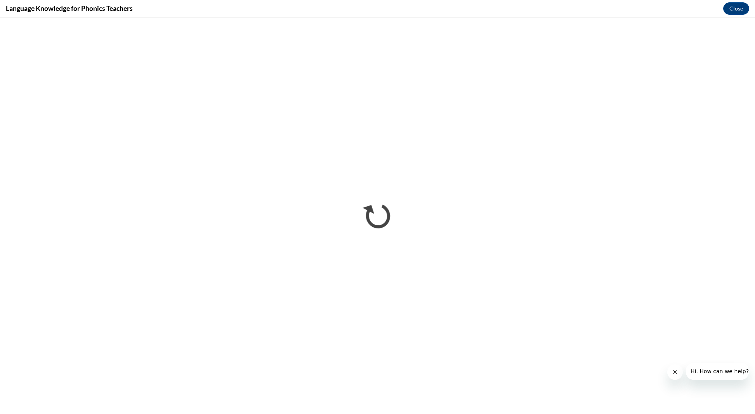
scroll to position [0, 0]
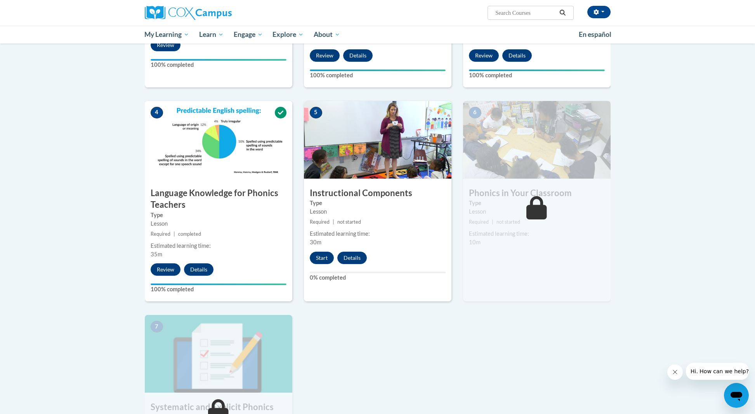
scroll to position [317, 0]
